Goal: Task Accomplishment & Management: Use online tool/utility

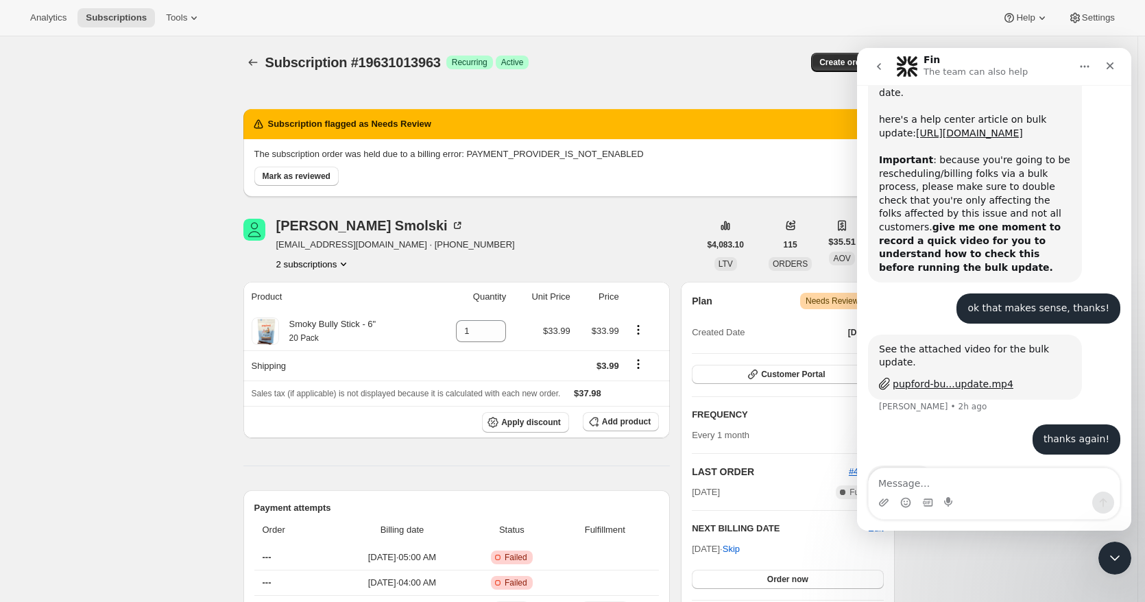
scroll to position [1253, 0]
click at [258, 62] on icon "Subscriptions" at bounding box center [253, 63] width 14 height 14
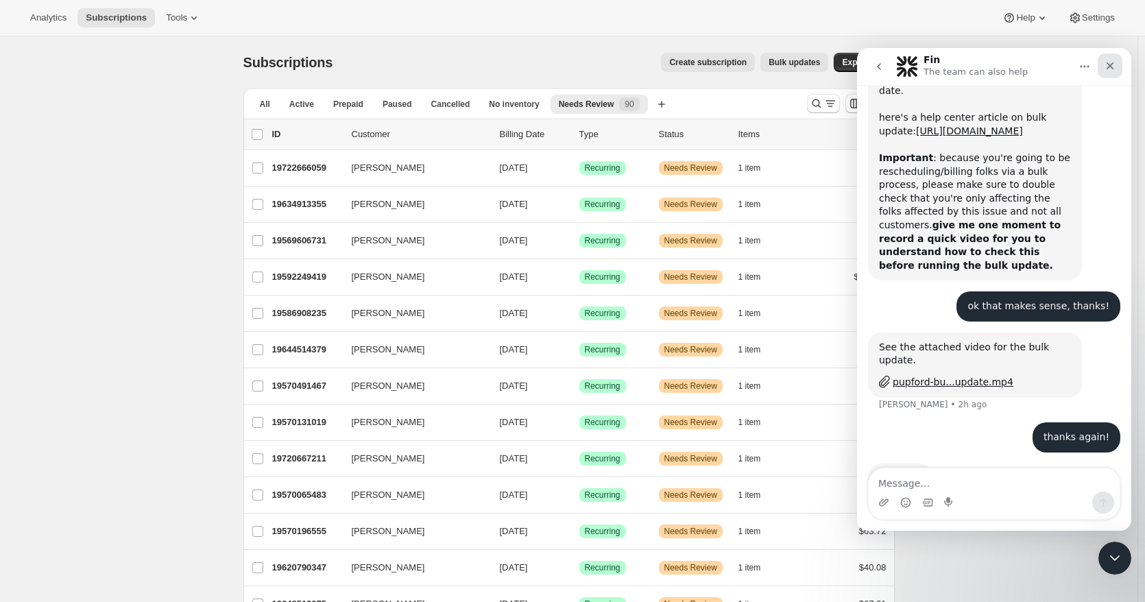
click at [1113, 71] on icon "Close" at bounding box center [1109, 65] width 11 height 11
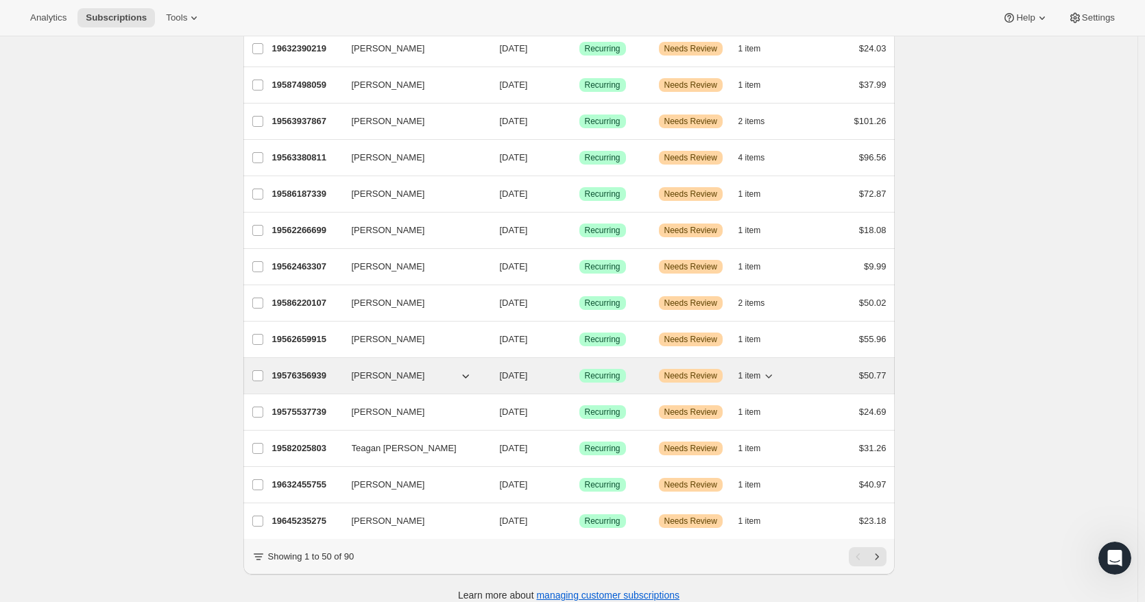
scroll to position [1451, 0]
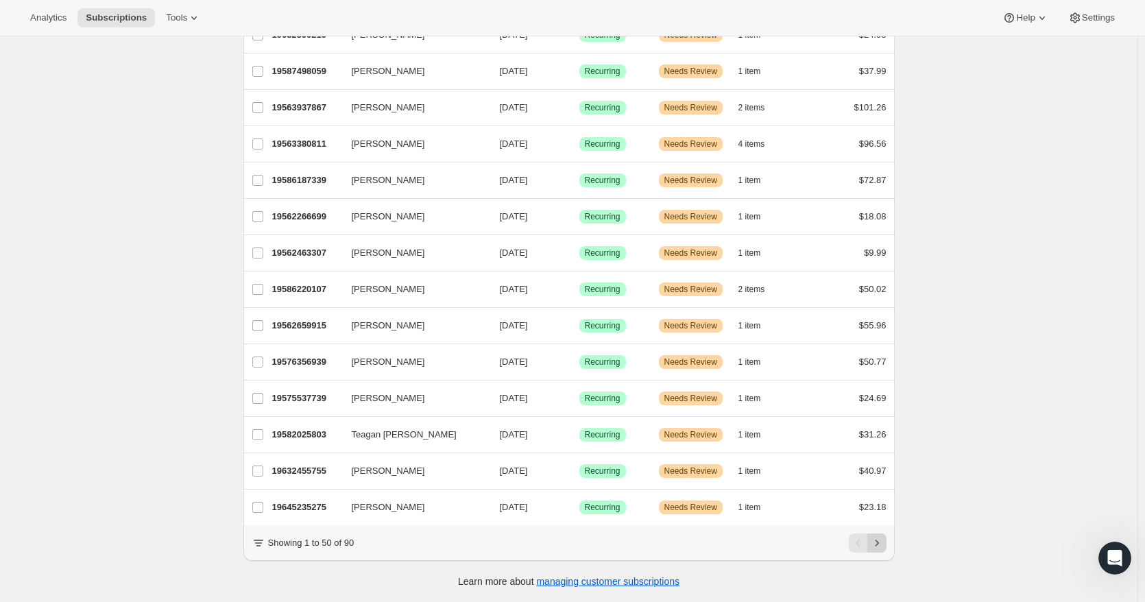
click at [881, 538] on icon "Next" at bounding box center [877, 543] width 14 height 14
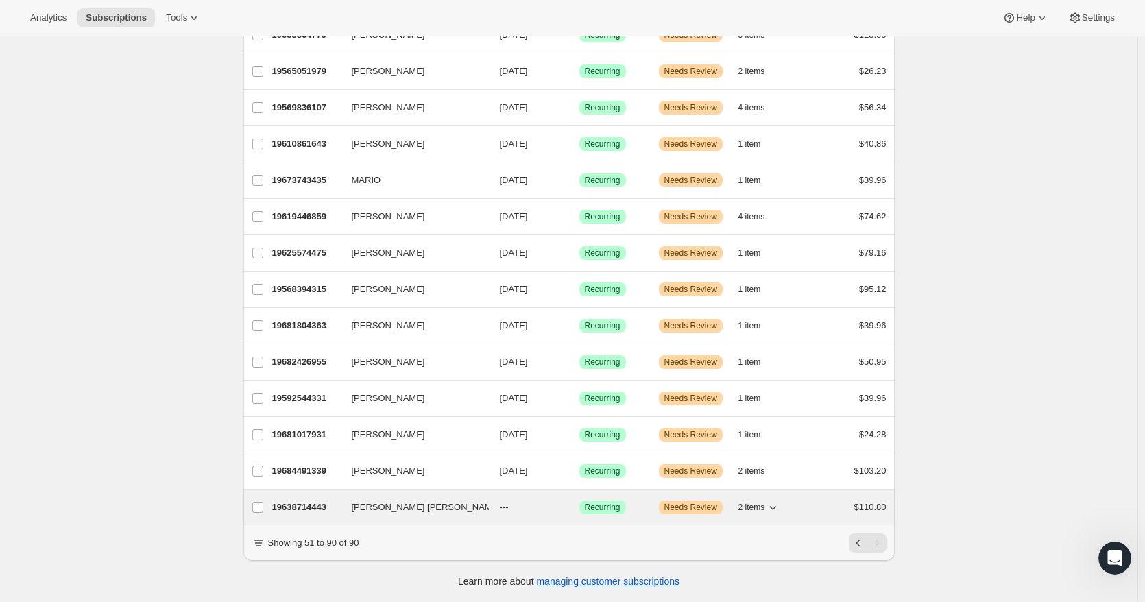
click at [644, 500] on div "Success Recurring" at bounding box center [613, 507] width 69 height 14
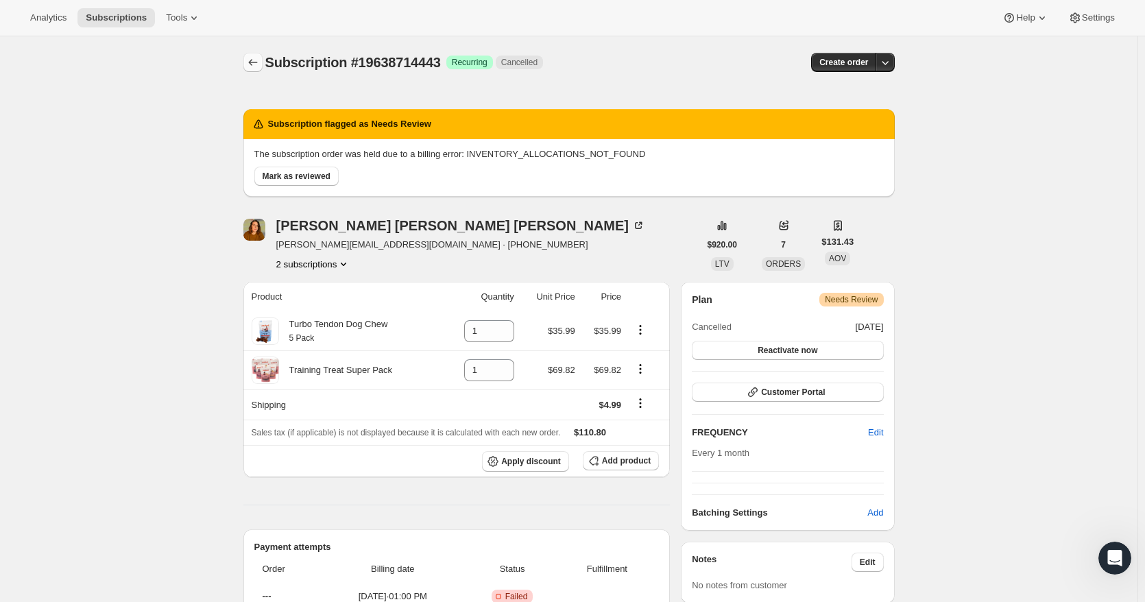
click at [258, 64] on icon "Subscriptions" at bounding box center [253, 63] width 14 height 14
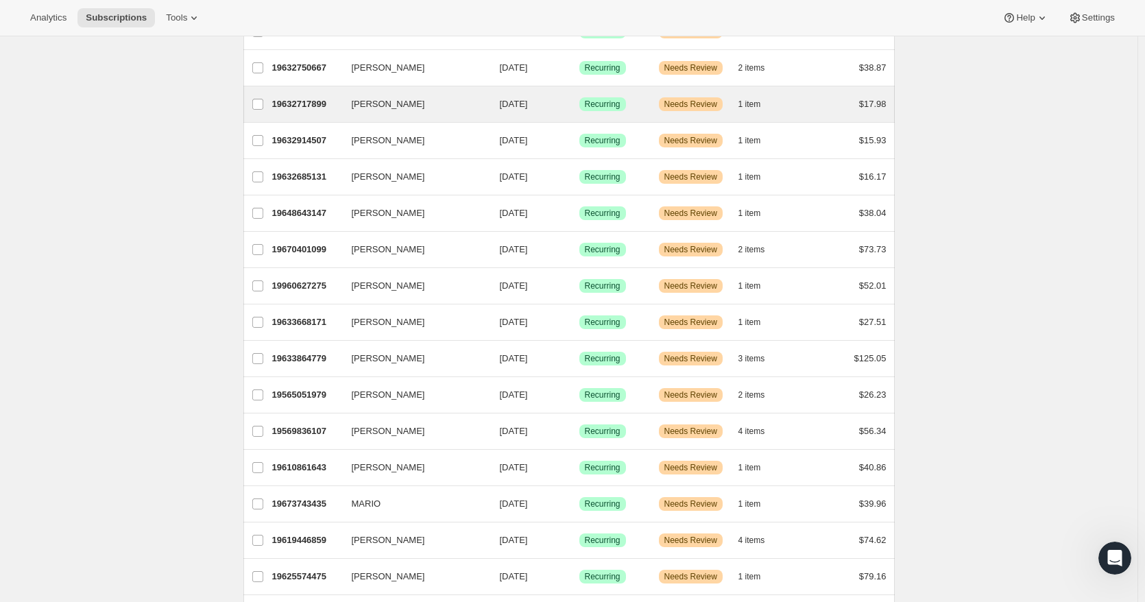
scroll to position [1088, 0]
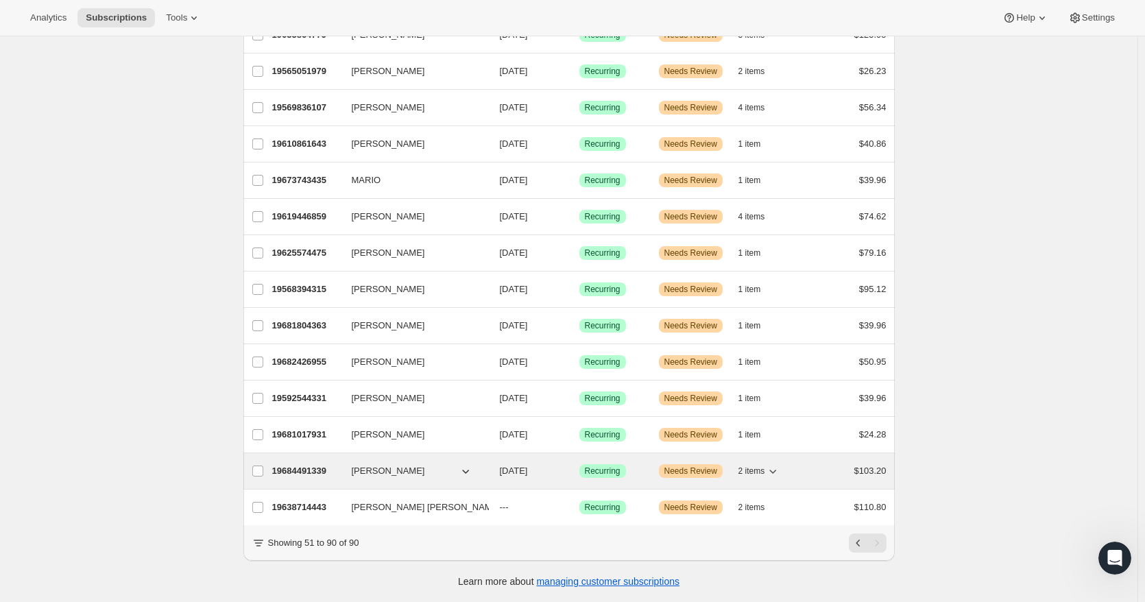
click at [640, 464] on div "Success Recurring" at bounding box center [613, 471] width 69 height 14
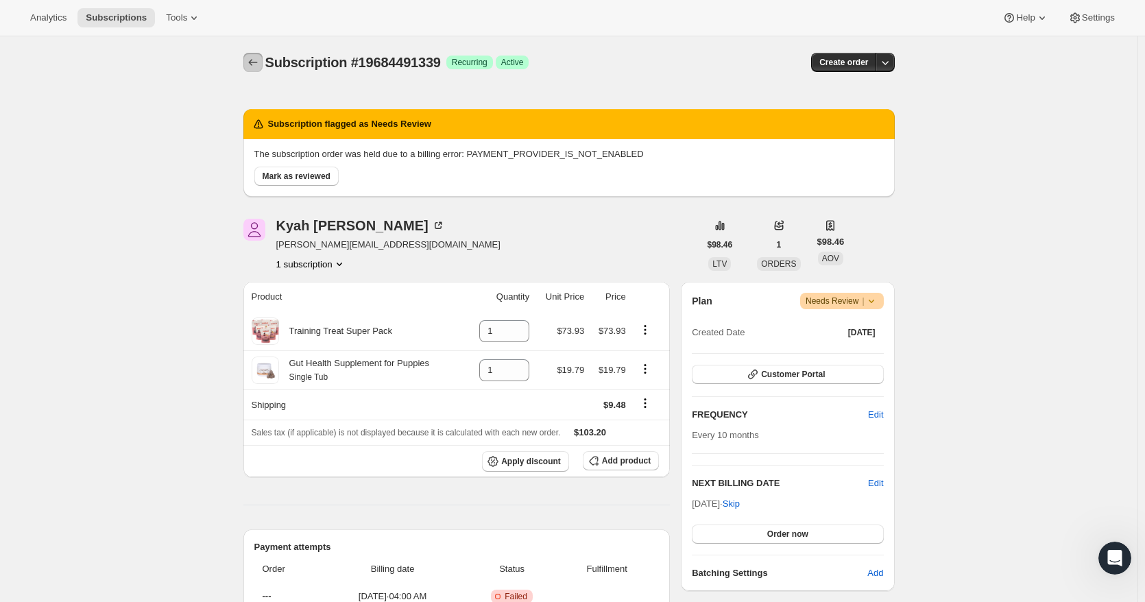
click at [257, 64] on icon "Subscriptions" at bounding box center [253, 63] width 14 height 14
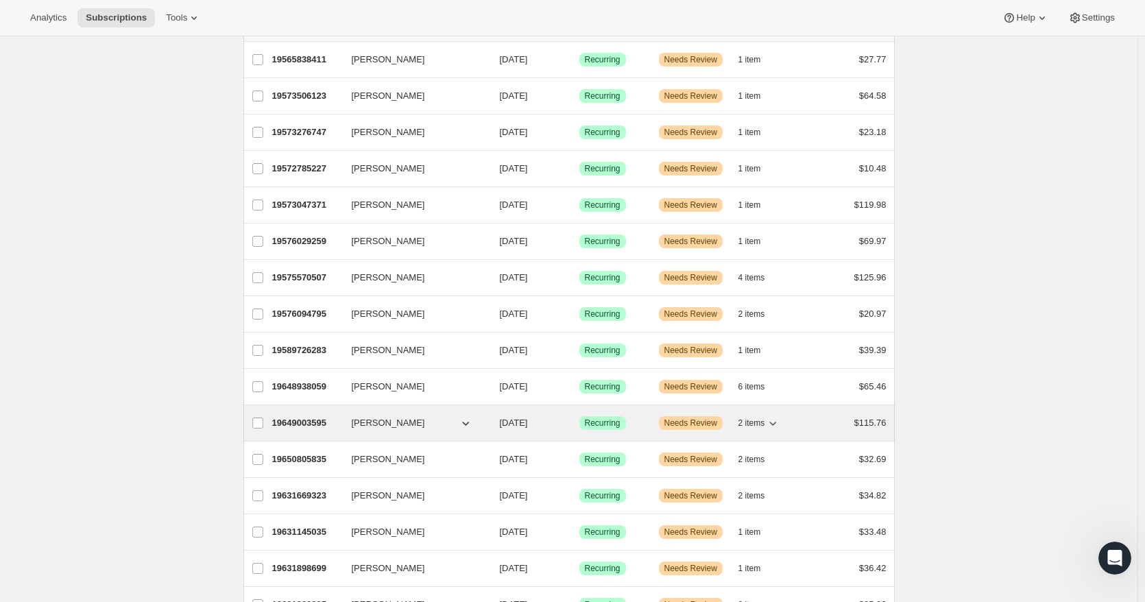
scroll to position [343, 0]
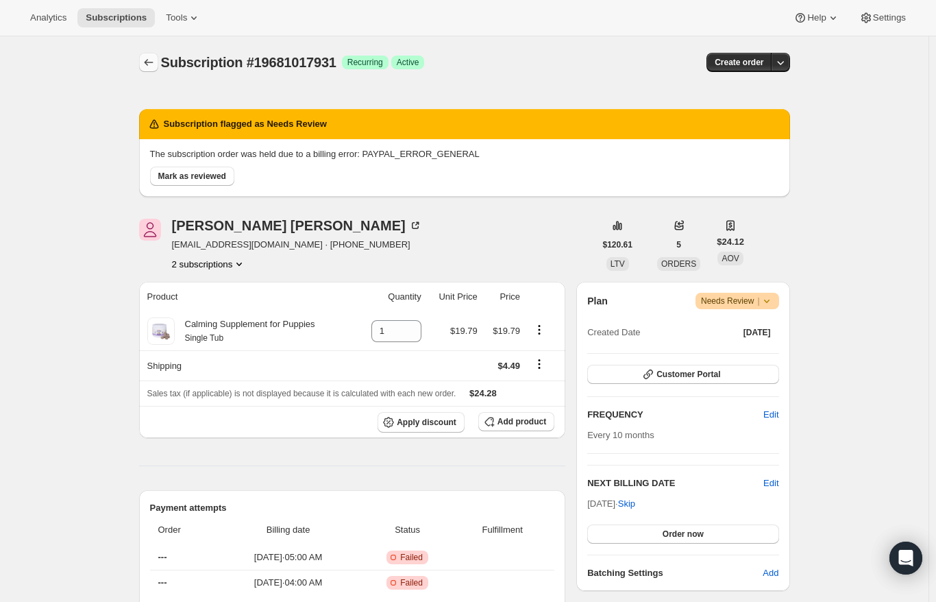
click at [156, 67] on icon "Subscriptions" at bounding box center [149, 63] width 14 height 14
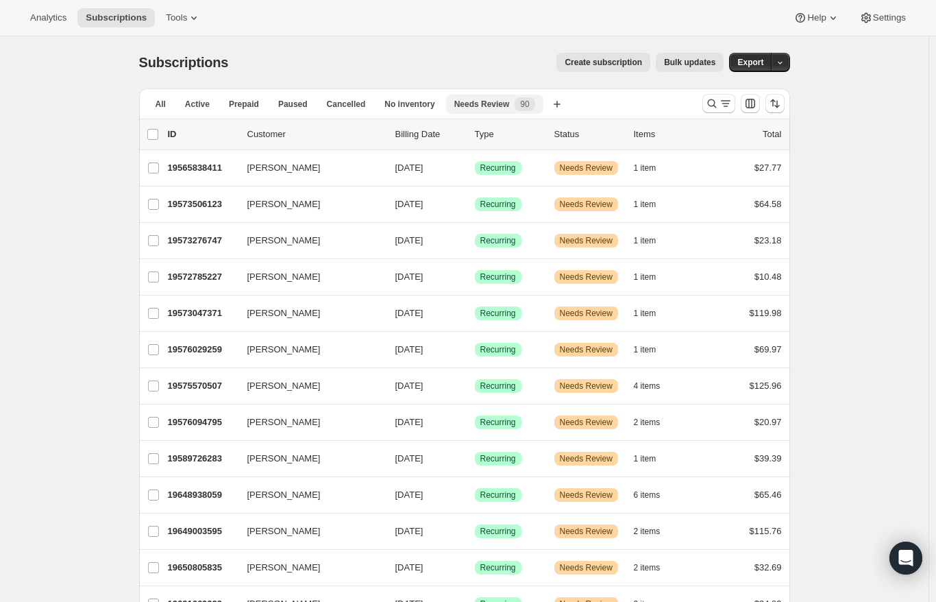
click at [474, 105] on span "Needs Review" at bounding box center [483, 104] width 56 height 11
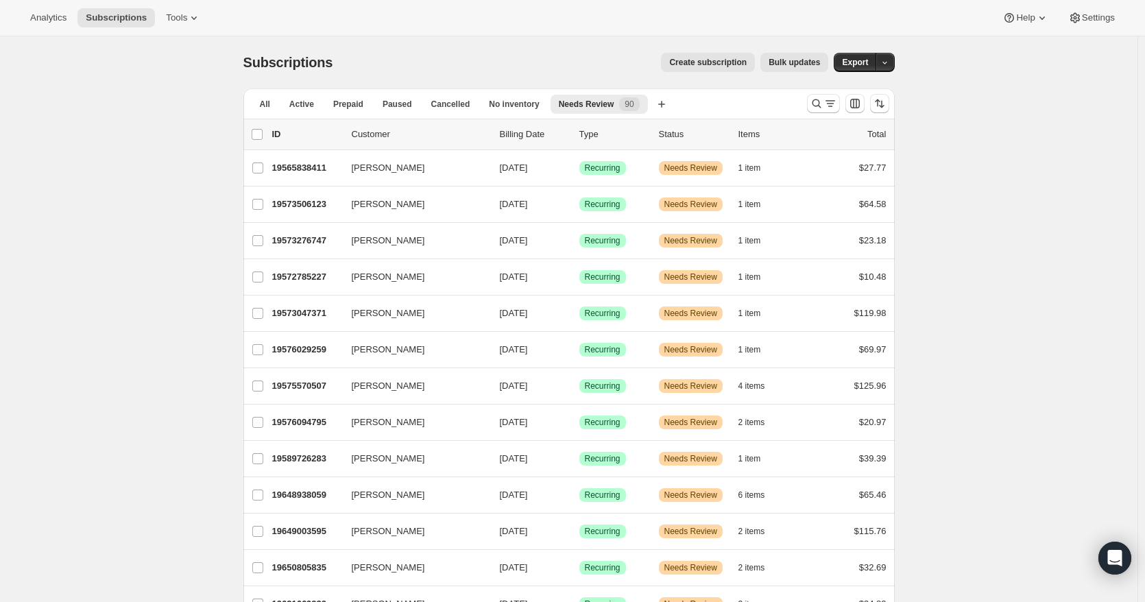
click at [799, 62] on span "Bulk updates" at bounding box center [794, 62] width 51 height 11
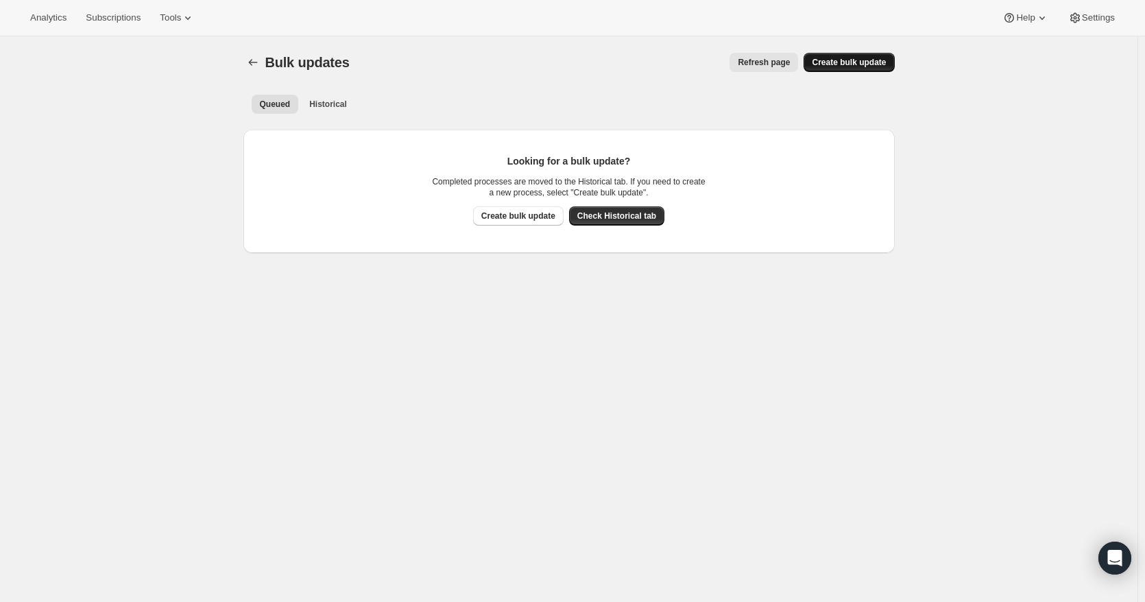
click at [869, 60] on span "Create bulk update" at bounding box center [849, 62] width 74 height 11
select select "14"
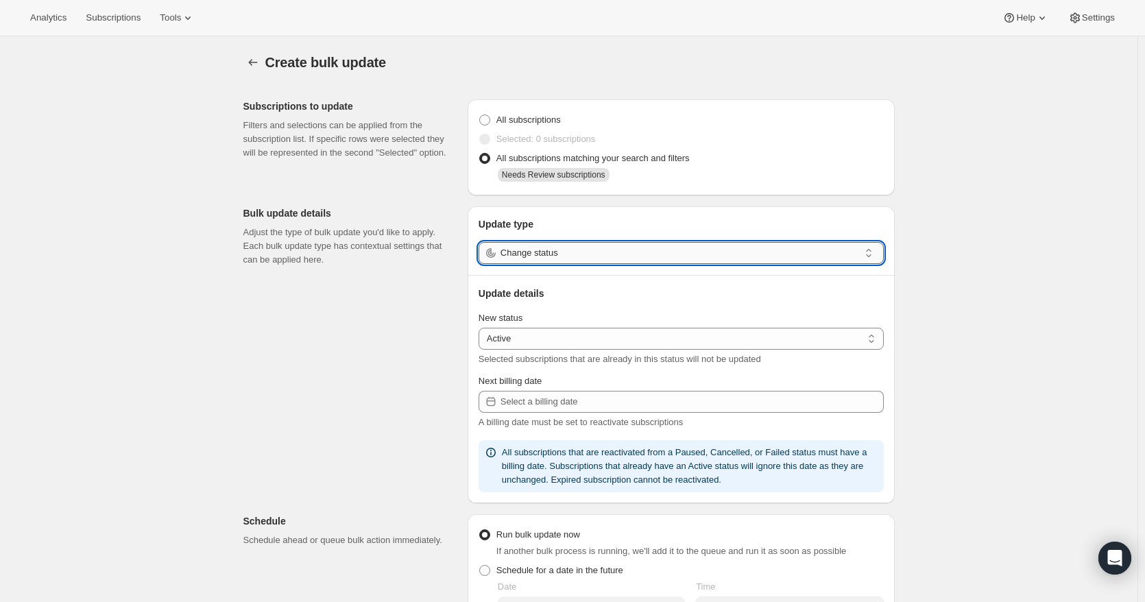
click at [566, 250] on input "Change status" at bounding box center [679, 253] width 359 height 22
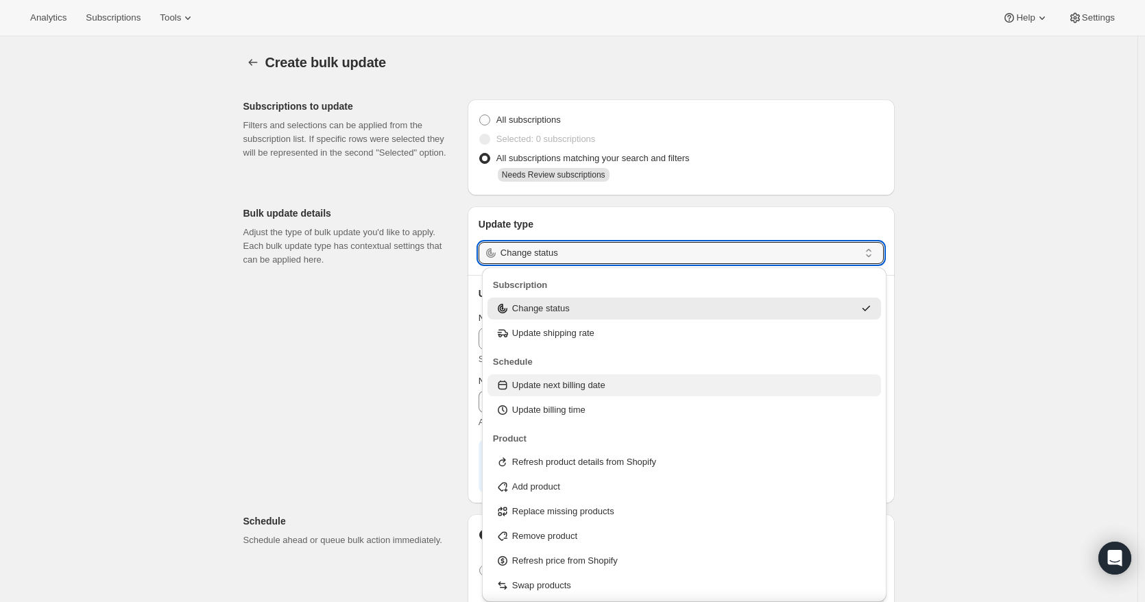
click at [565, 381] on p "Update next billing date" at bounding box center [558, 385] width 93 height 14
type input "Update next billing date"
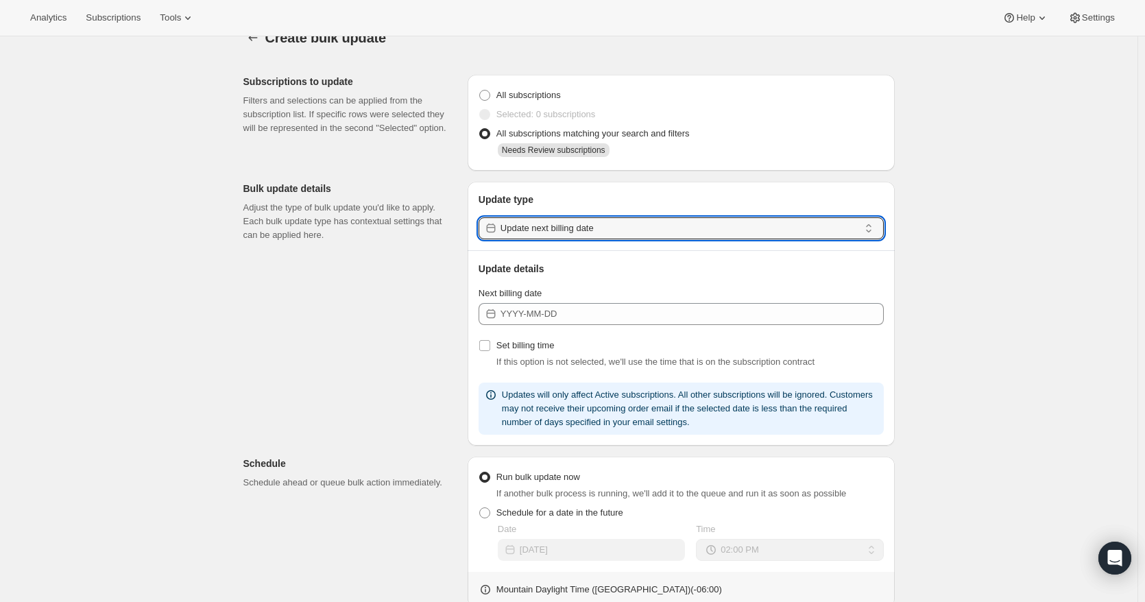
scroll to position [69, 0]
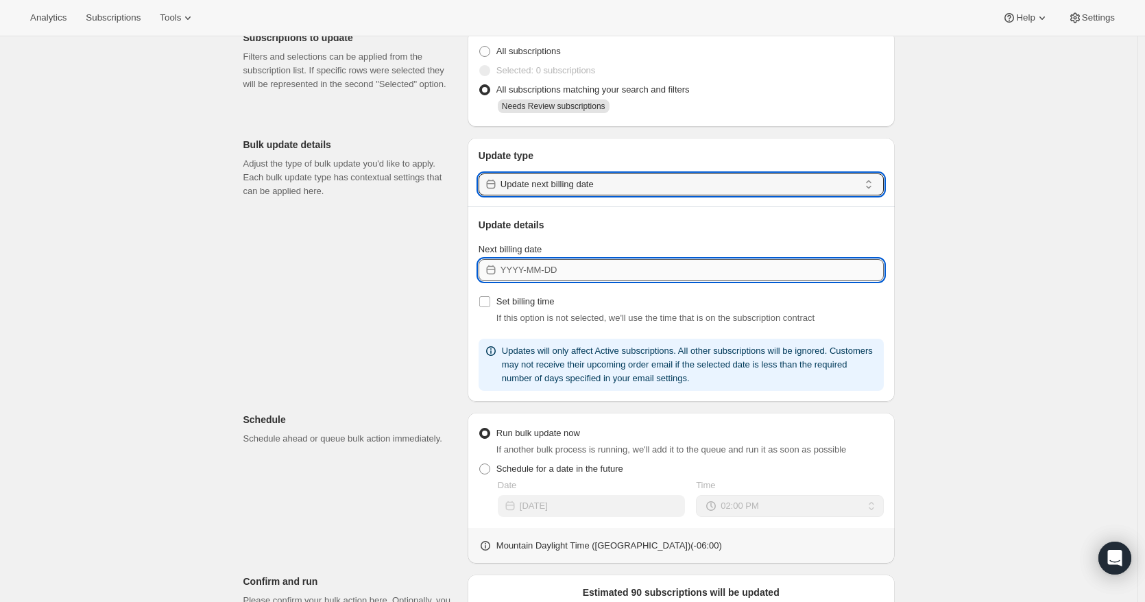
click at [553, 269] on input "Next billing date" at bounding box center [691, 270] width 383 height 22
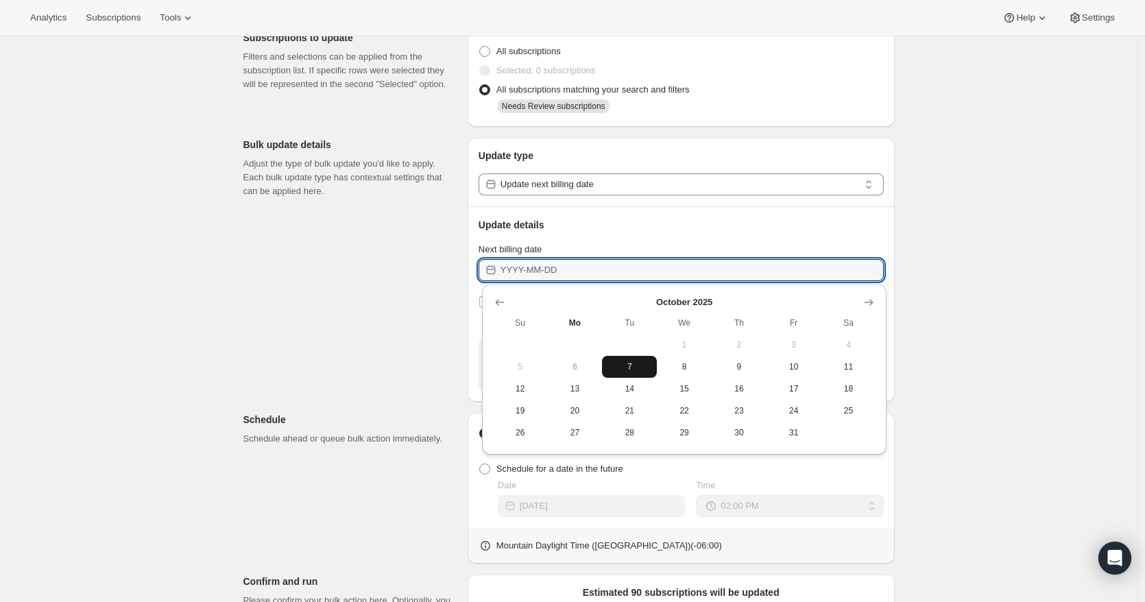
click at [627, 363] on span "7" at bounding box center [629, 366] width 44 height 11
type input "2025-10-07"
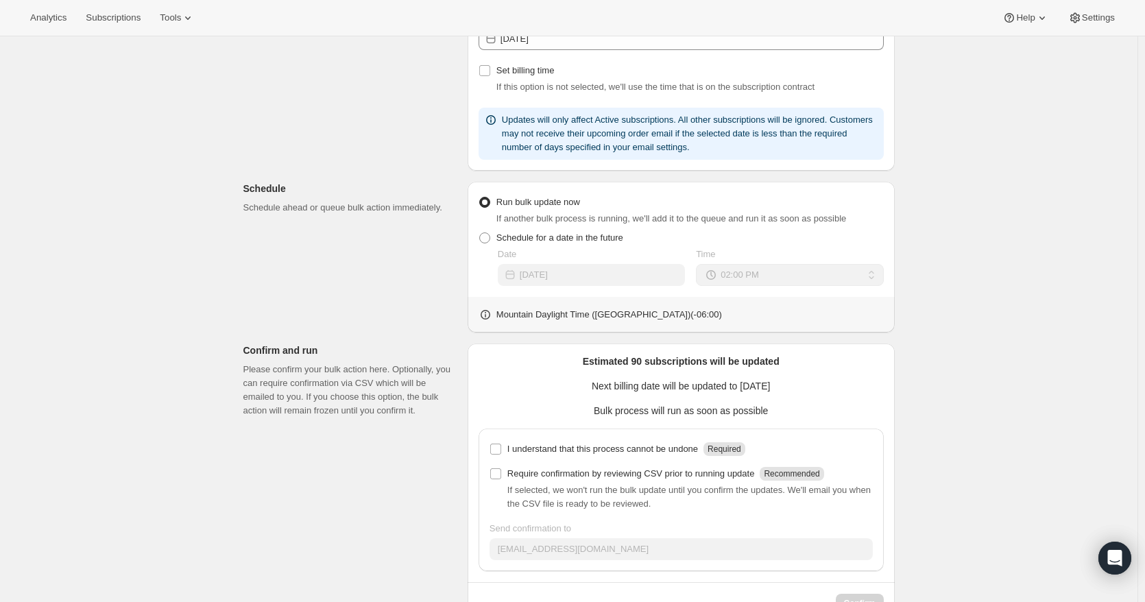
scroll to position [343, 0]
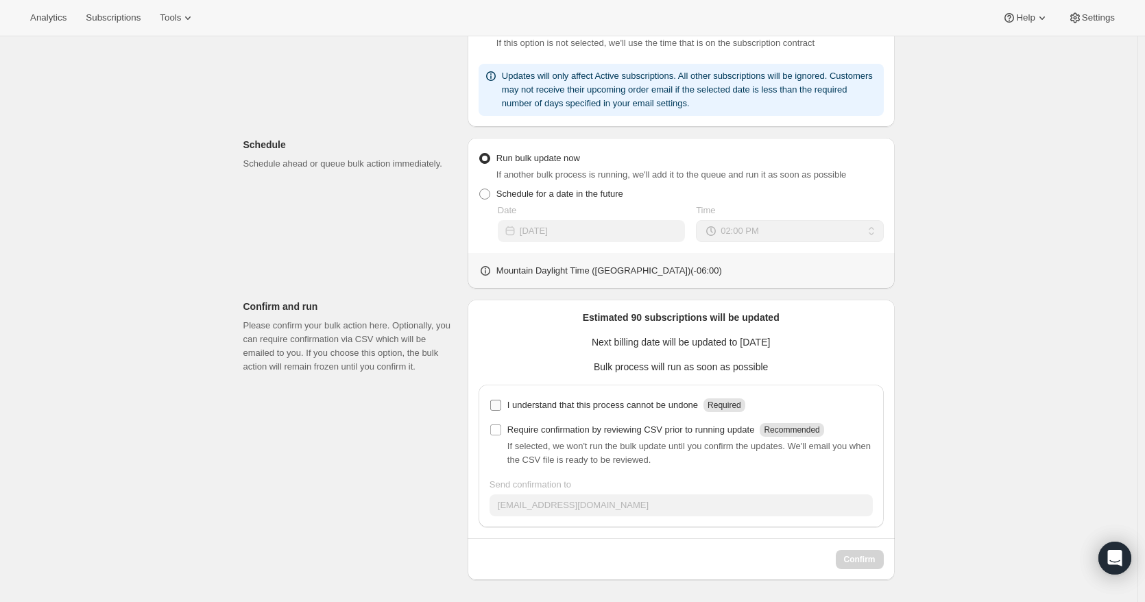
click at [498, 405] on input "I understand that this process cannot be undone Required" at bounding box center [495, 405] width 11 height 11
checkbox input "true"
click at [498, 433] on input "Require confirmation by reviewing CSV prior to running update Recommended" at bounding box center [495, 429] width 11 height 11
checkbox input "true"
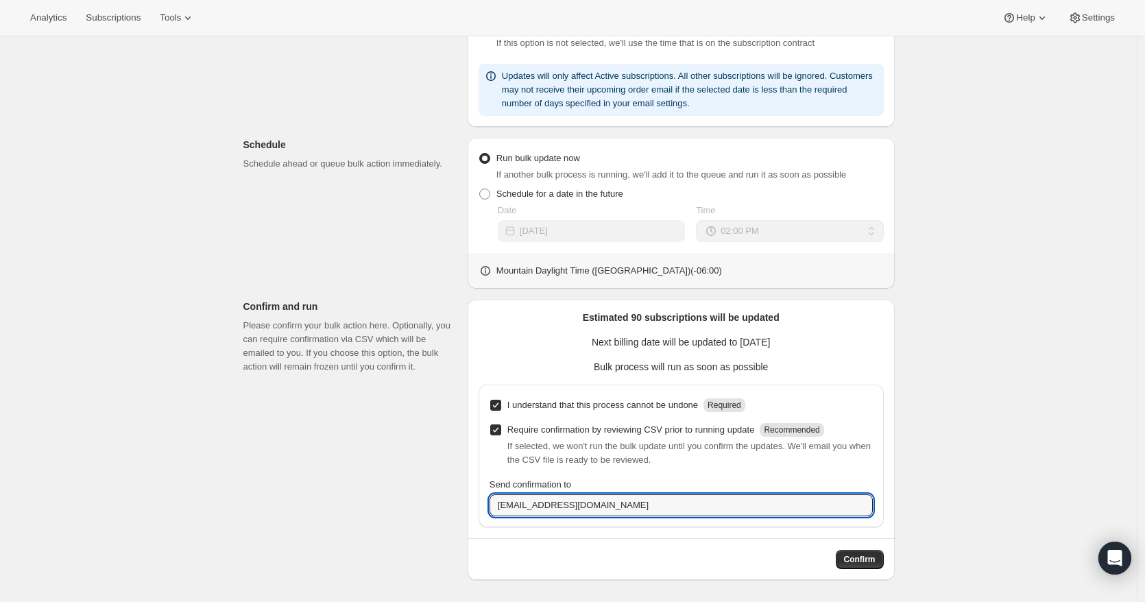
drag, startPoint x: 519, startPoint y: 507, endPoint x: 469, endPoint y: 497, distance: 51.0
click at [477, 506] on div "Estimated 90 subscriptions will be updated Next billing date will be updated to…" at bounding box center [681, 440] width 427 height 280
type input "jacob.steele@pupford.com"
click at [496, 430] on input "Require confirmation by reviewing CSV prior to running update Recommended" at bounding box center [495, 429] width 11 height 11
checkbox input "false"
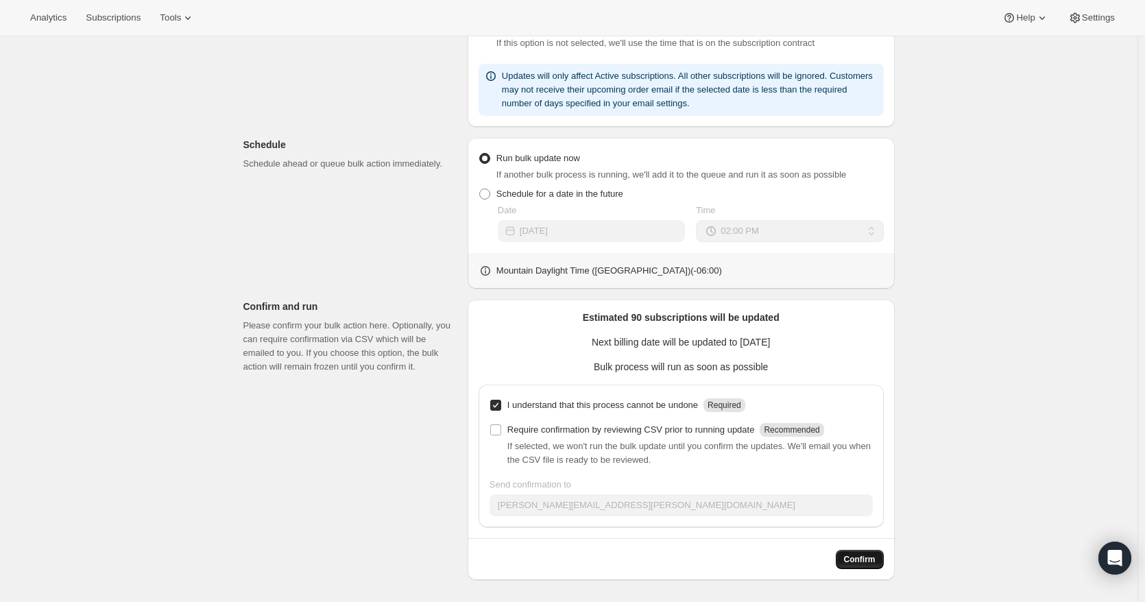
click at [865, 561] on span "Confirm" at bounding box center [860, 559] width 32 height 11
